Goal: Navigation & Orientation: Find specific page/section

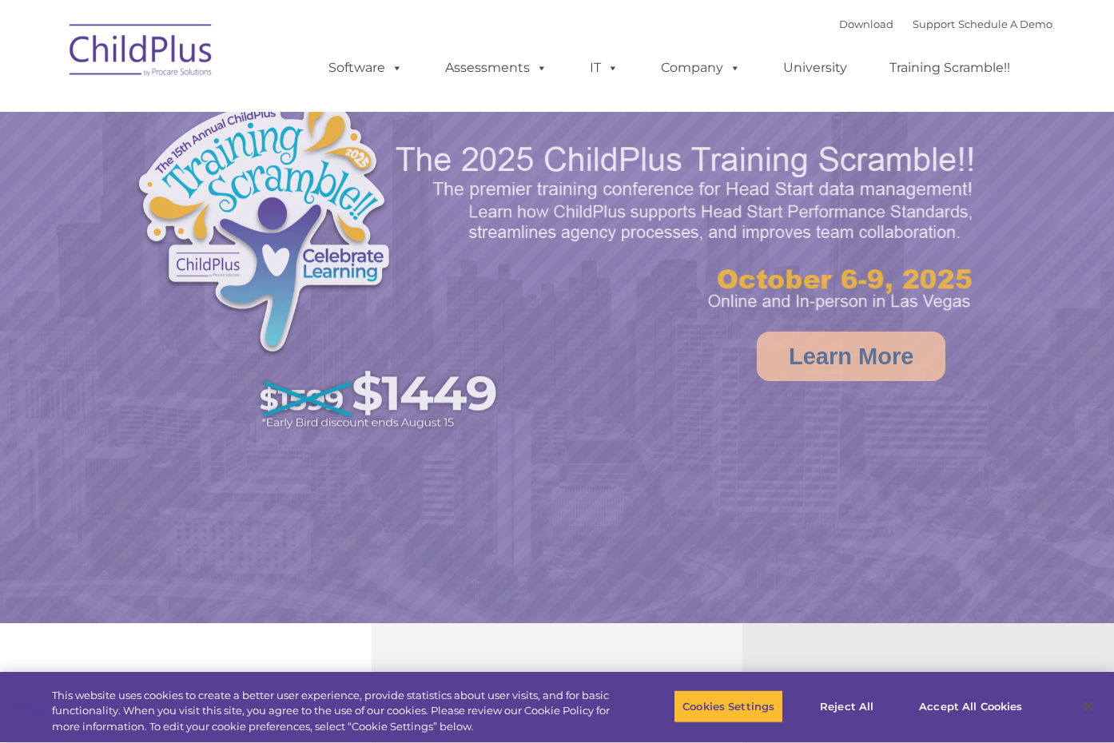
select select "MEDIUM"
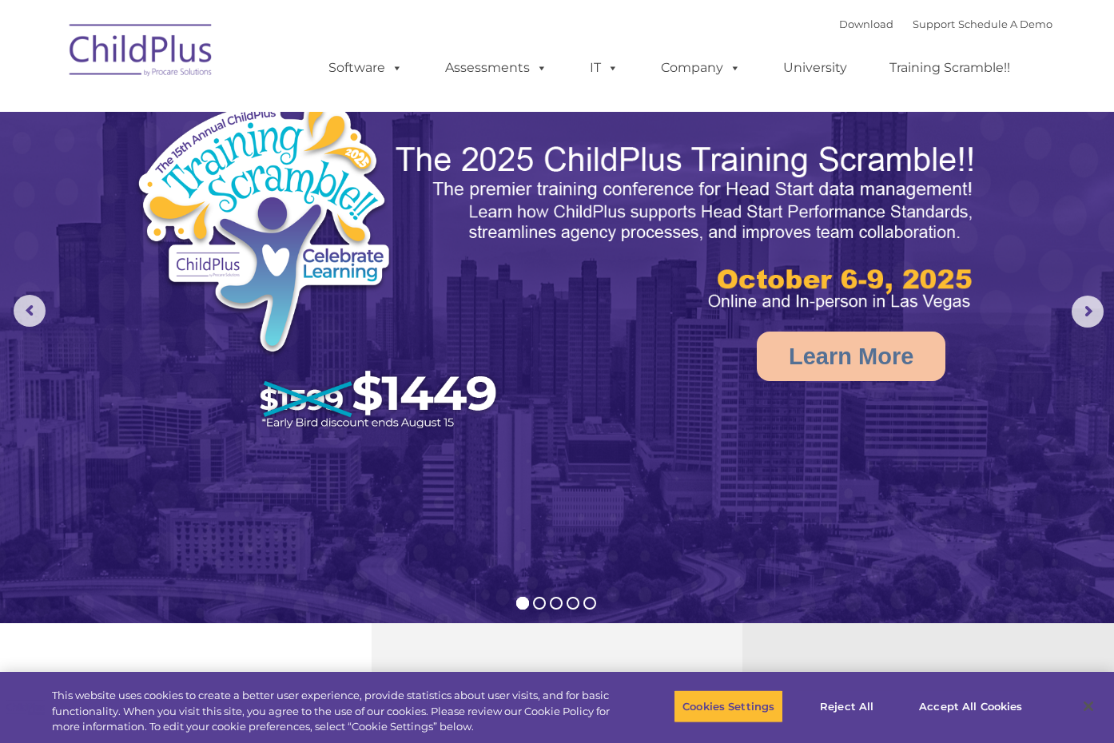
click at [847, 42] on ul "Software ChildPlus: The original and most widely-used Head Start data managemen…" at bounding box center [675, 68] width 756 height 64
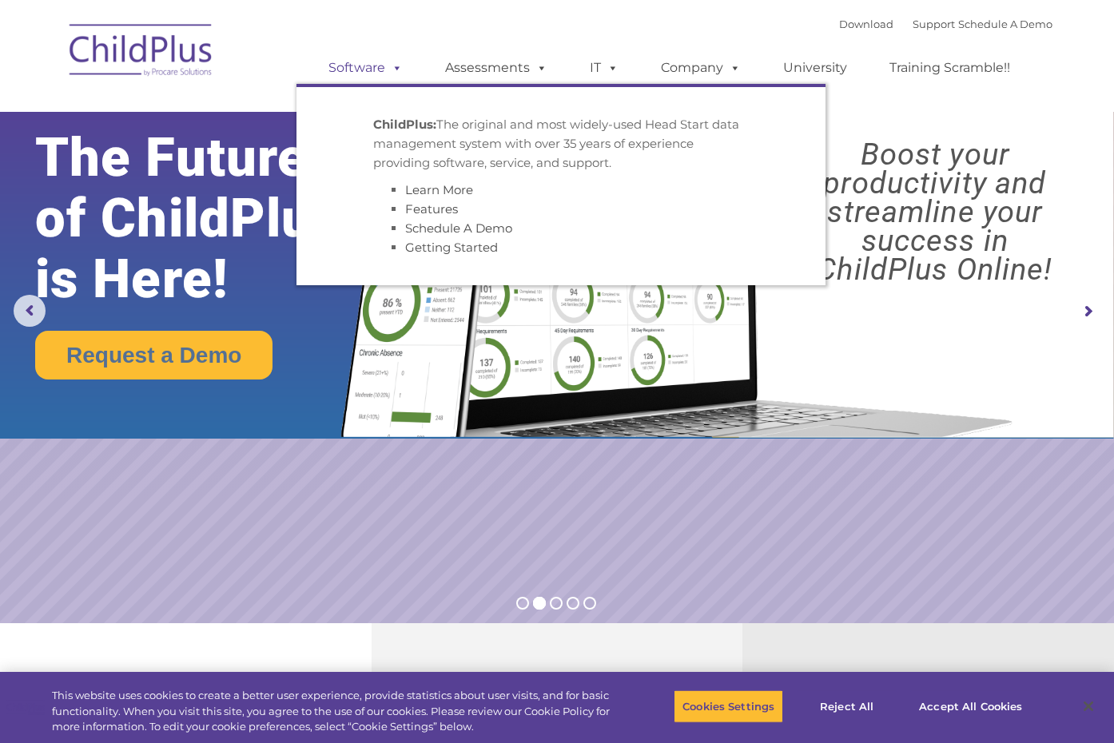
click at [386, 74] on span at bounding box center [394, 67] width 18 height 15
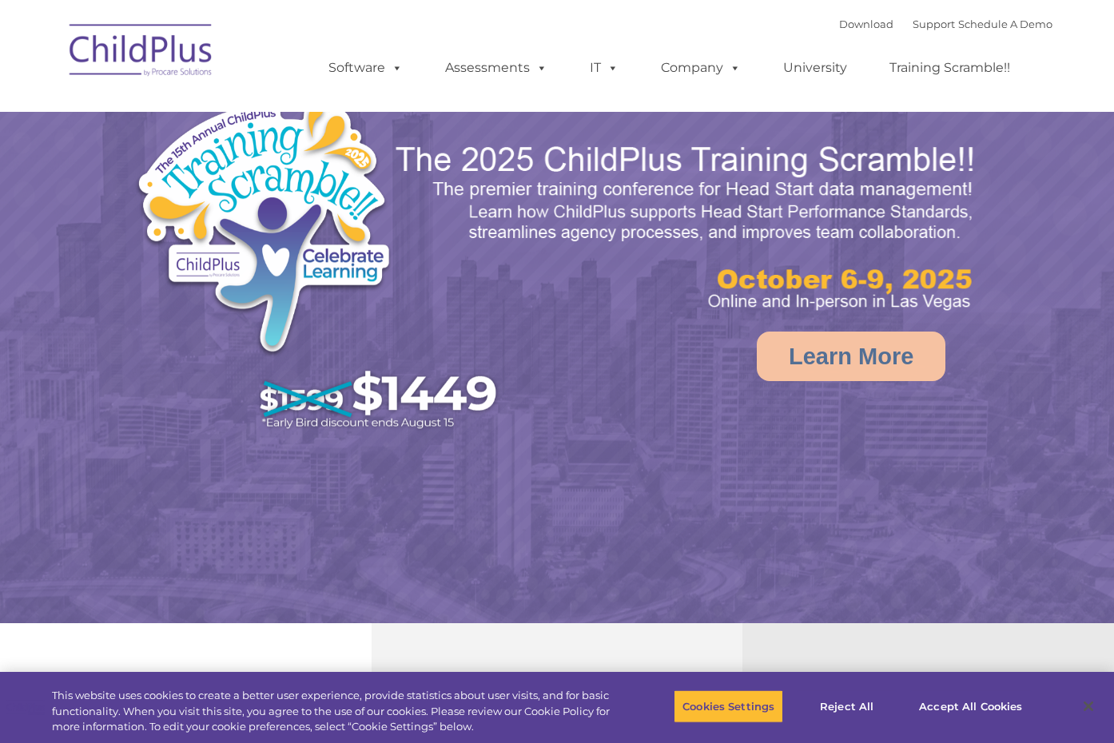
select select "MEDIUM"
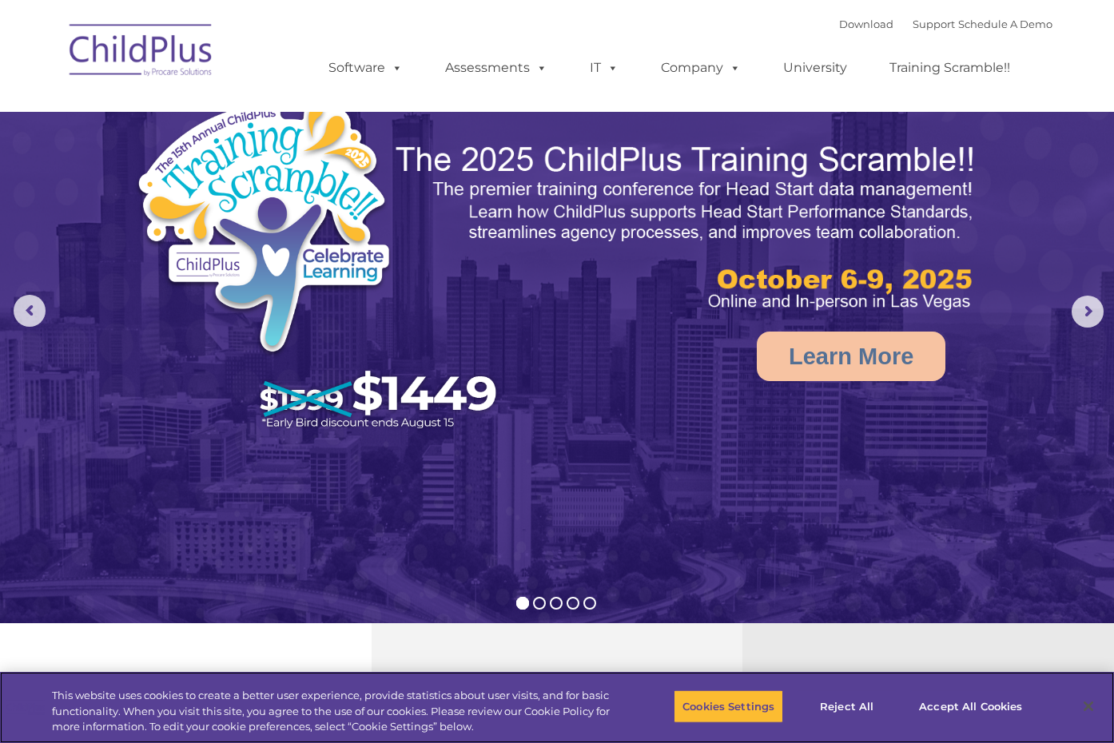
click at [727, 727] on div "Cookies Settings Reject All Accept All Cookies" at bounding box center [858, 707] width 368 height 57
click at [942, 715] on button "Accept All Cookies" at bounding box center [971, 707] width 121 height 34
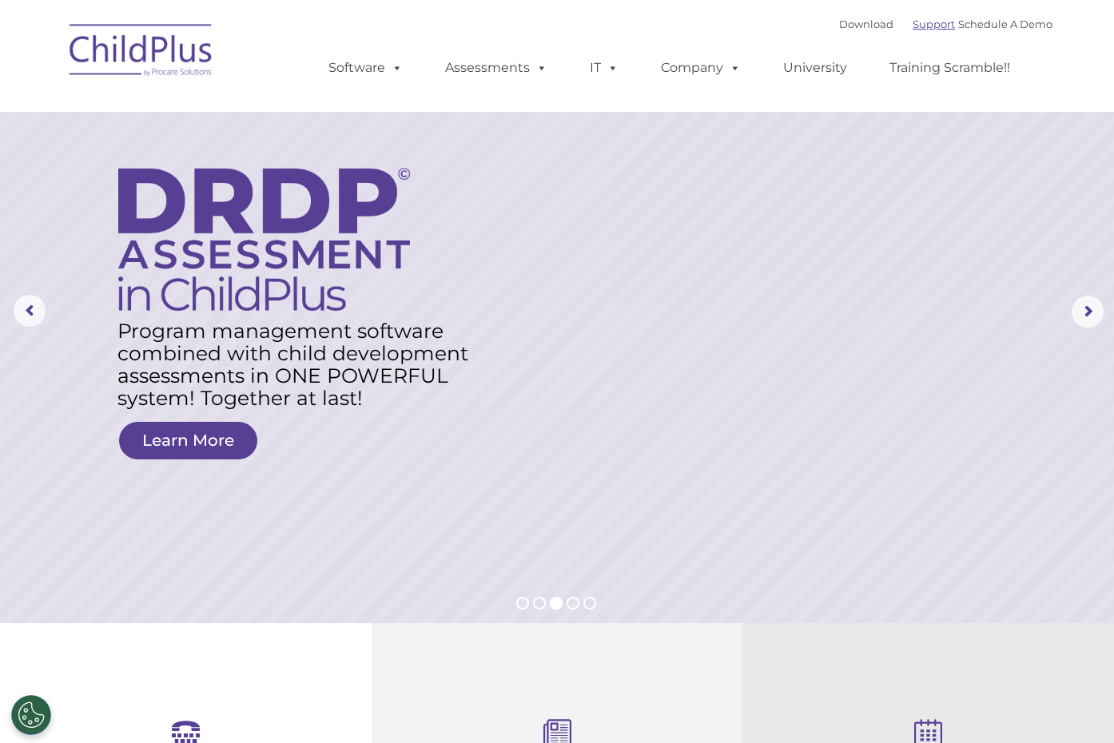
click at [920, 22] on link "Support" at bounding box center [934, 24] width 42 height 13
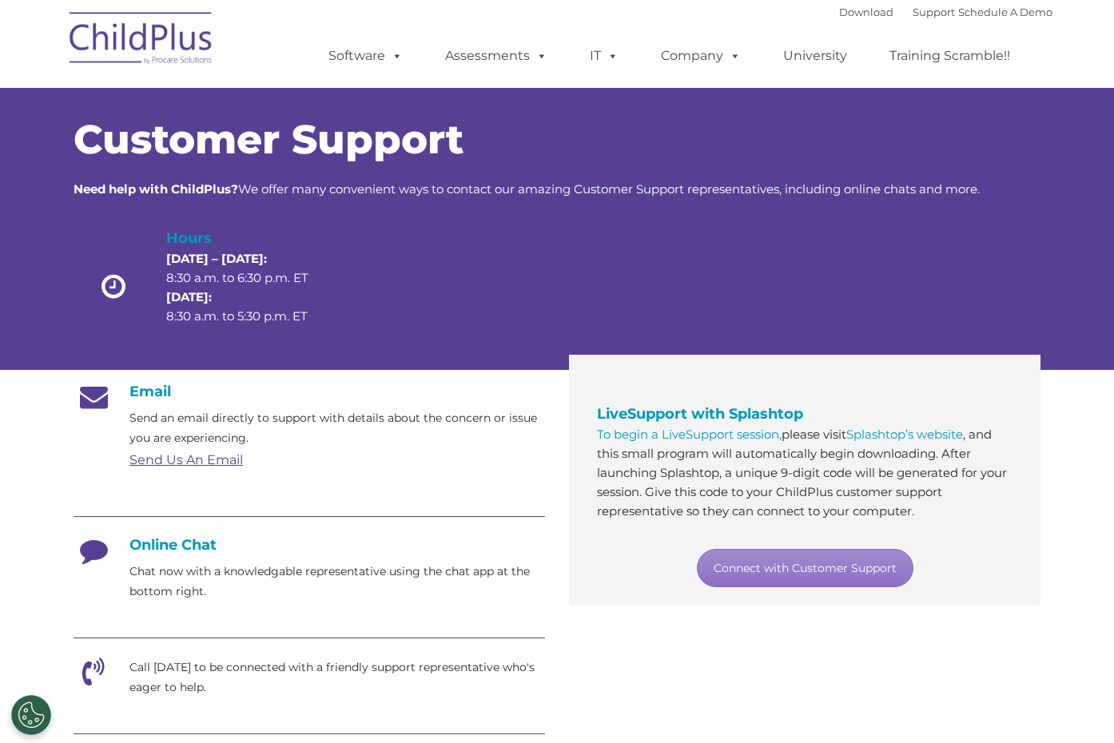
click at [711, 709] on div "Email Send an email directly to support with details about the concern or issue…" at bounding box center [557, 692] width 991 height 642
click at [197, 54] on img at bounding box center [142, 41] width 160 height 80
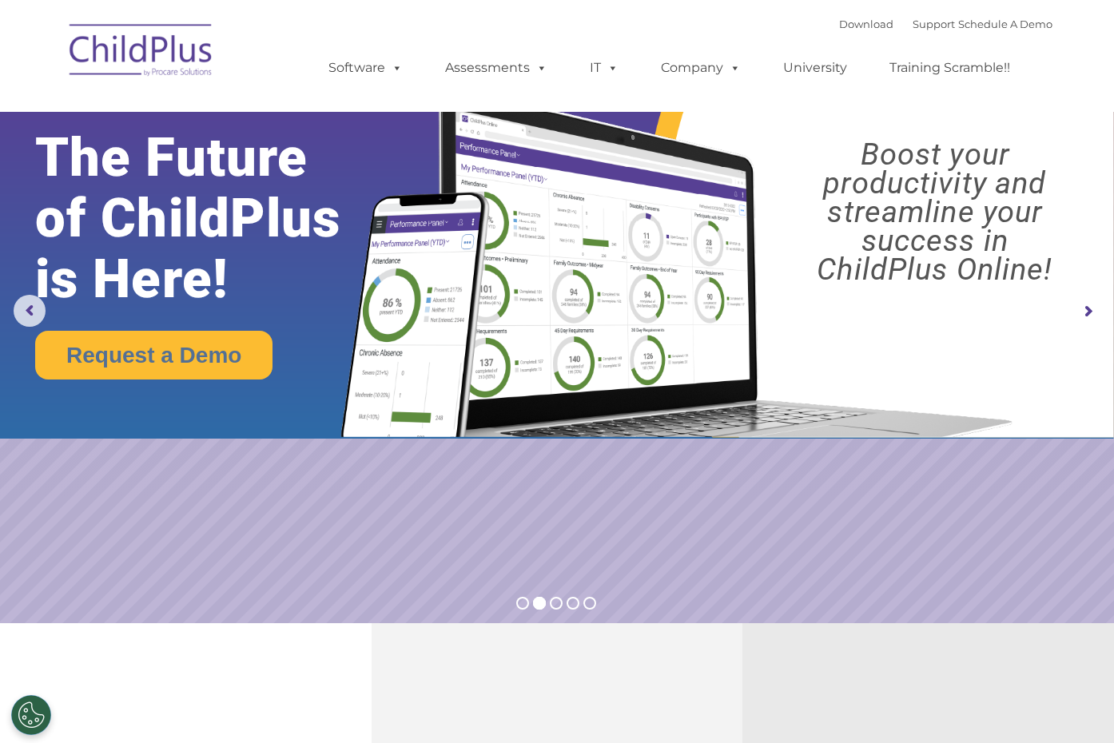
select select "MEDIUM"
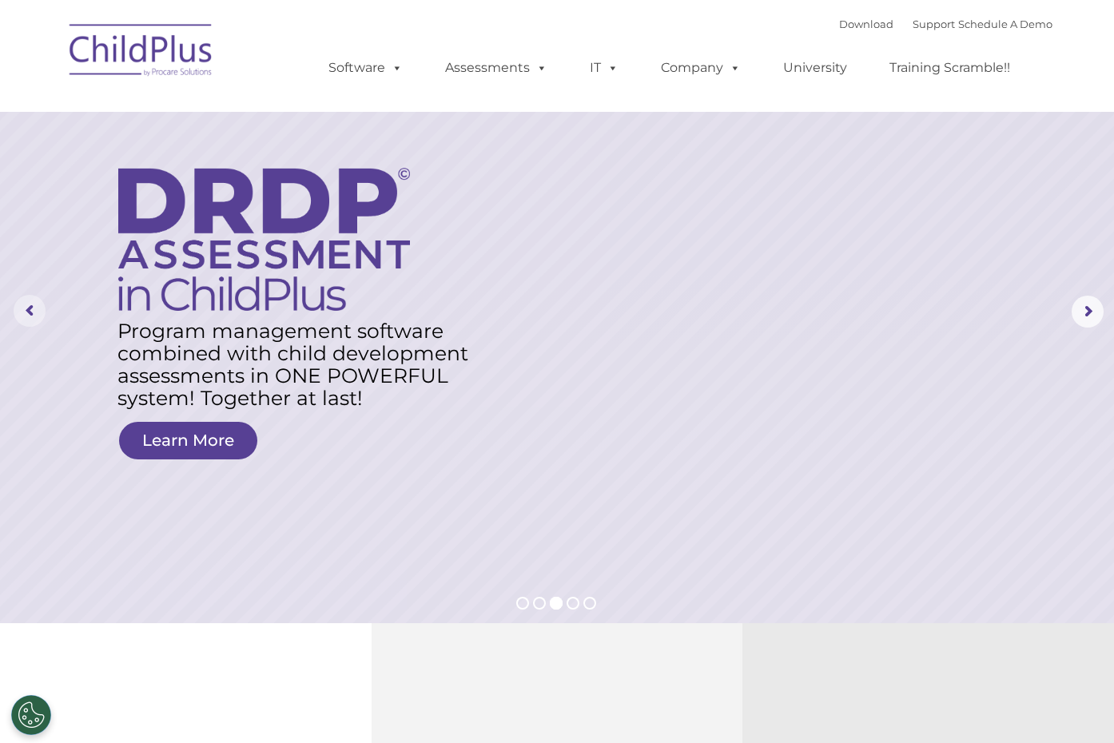
click at [26, 310] on rs-arrow at bounding box center [30, 311] width 32 height 32
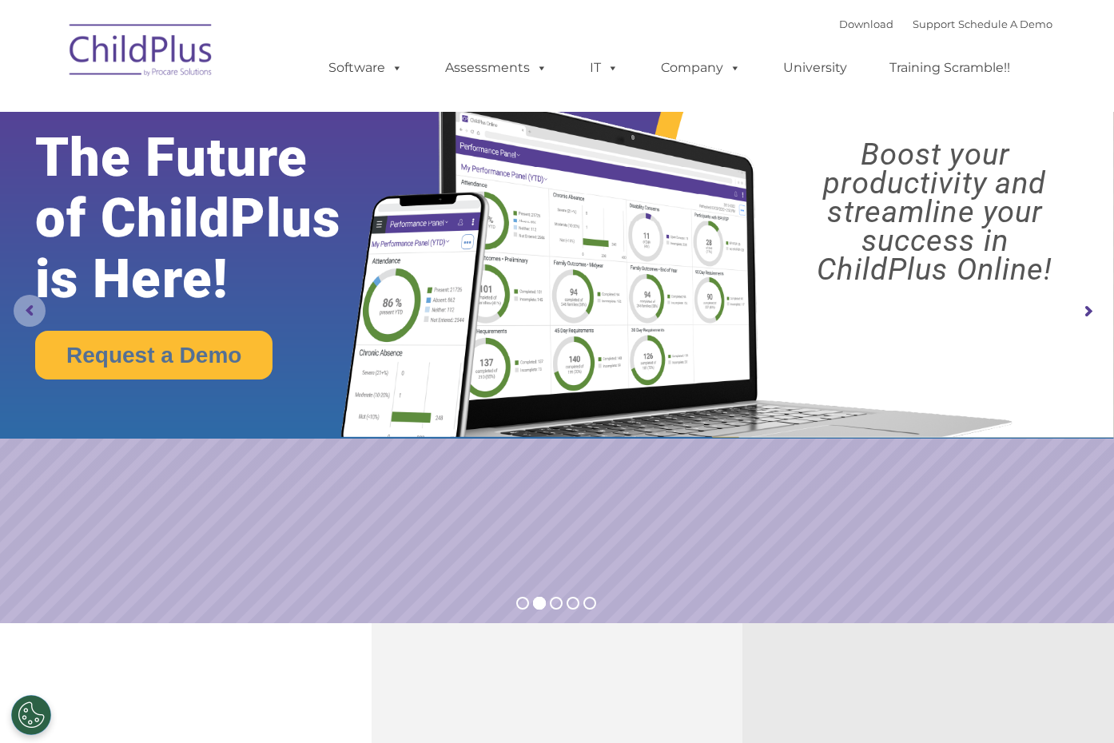
click at [26, 310] on rs-arrow at bounding box center [30, 311] width 32 height 32
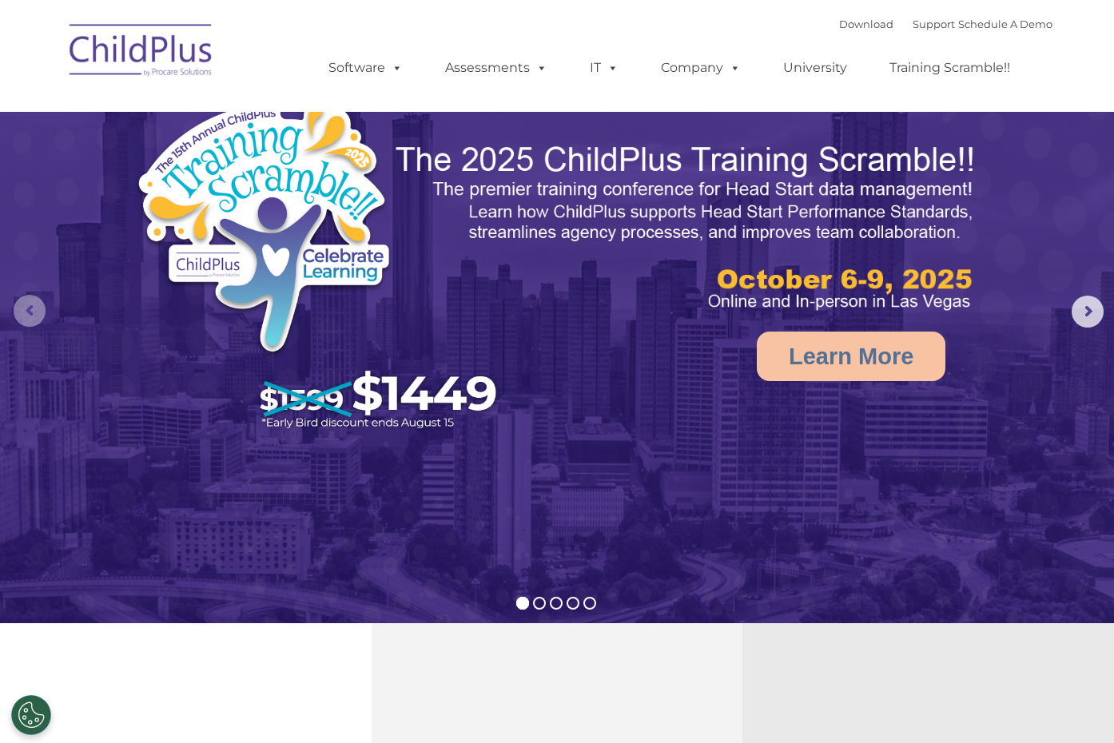
click at [26, 310] on rs-arrow at bounding box center [30, 311] width 32 height 32
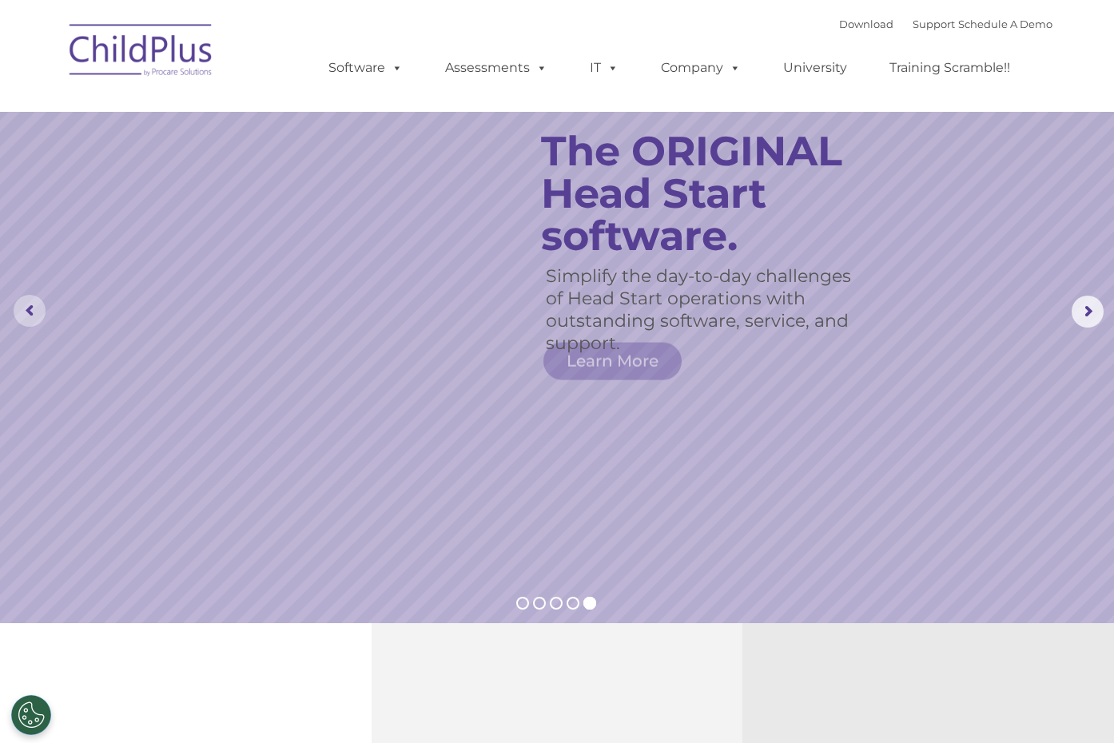
click at [26, 310] on rs-arrow at bounding box center [30, 311] width 32 height 32
click at [683, 85] on ul "Software ChildPlus: The original and most widely-used Head Start data managemen…" at bounding box center [675, 68] width 756 height 64
